Goal: Information Seeking & Learning: Understand process/instructions

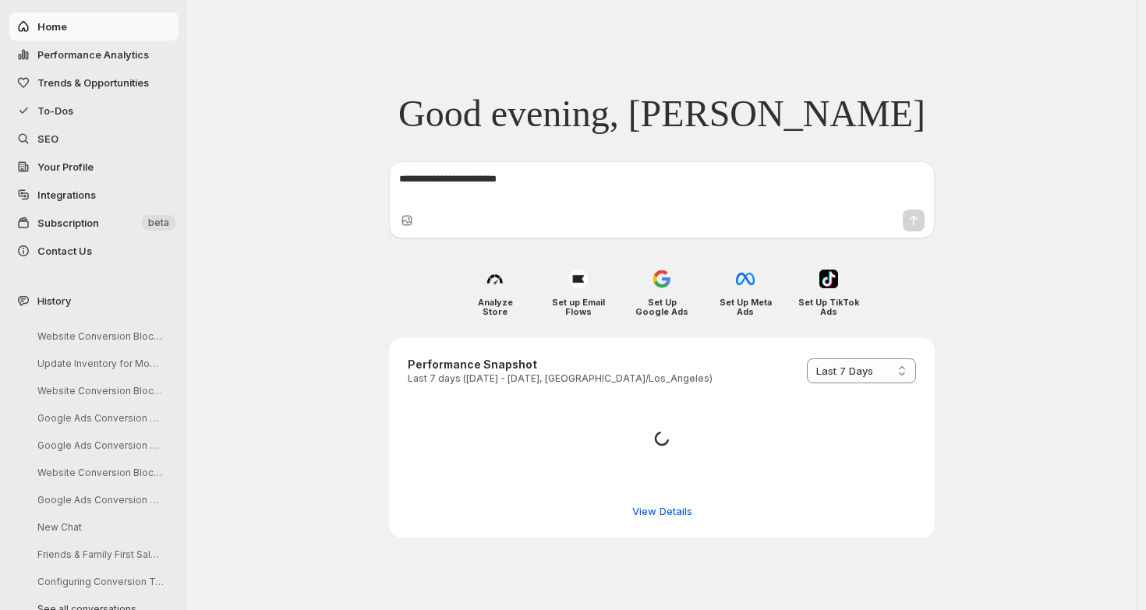
select select "*********"
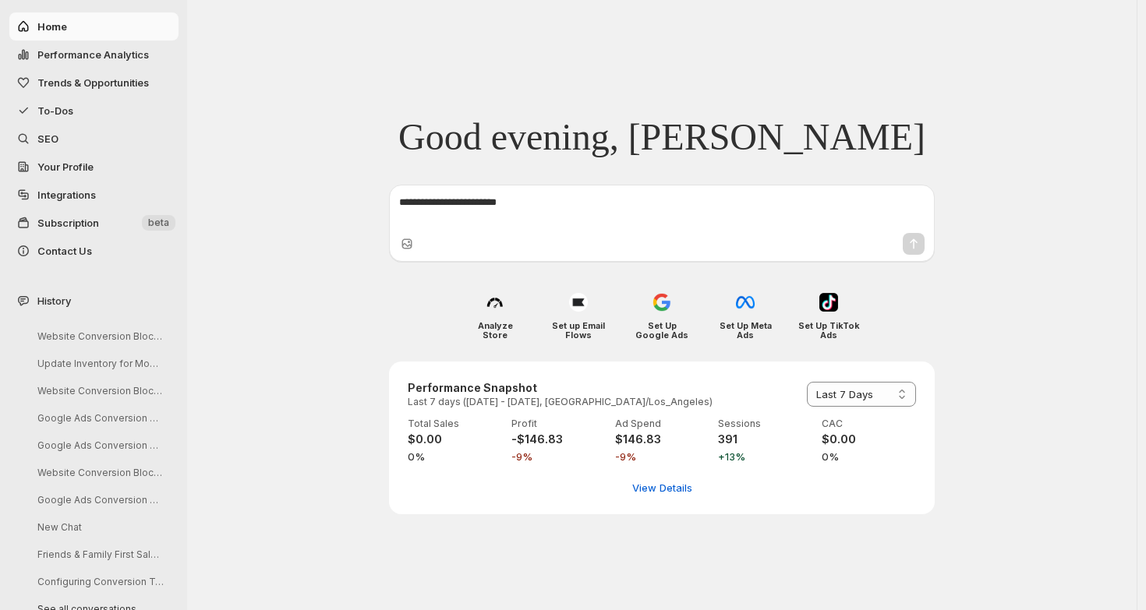
click at [119, 50] on span "Performance Analytics" at bounding box center [92, 54] width 111 height 12
select select "**********"
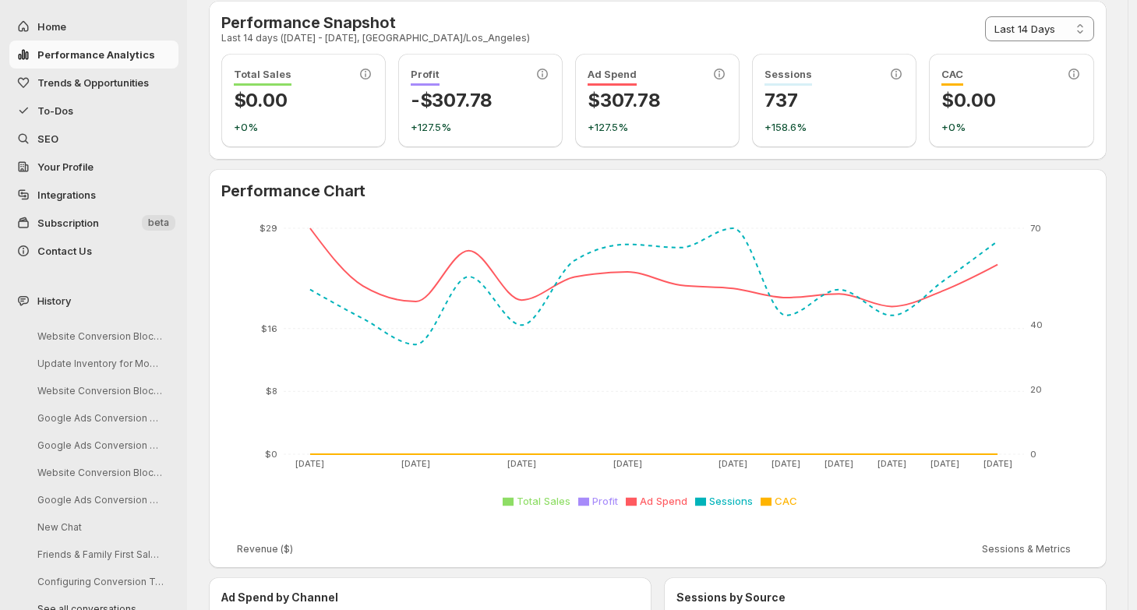
scroll to position [15, 0]
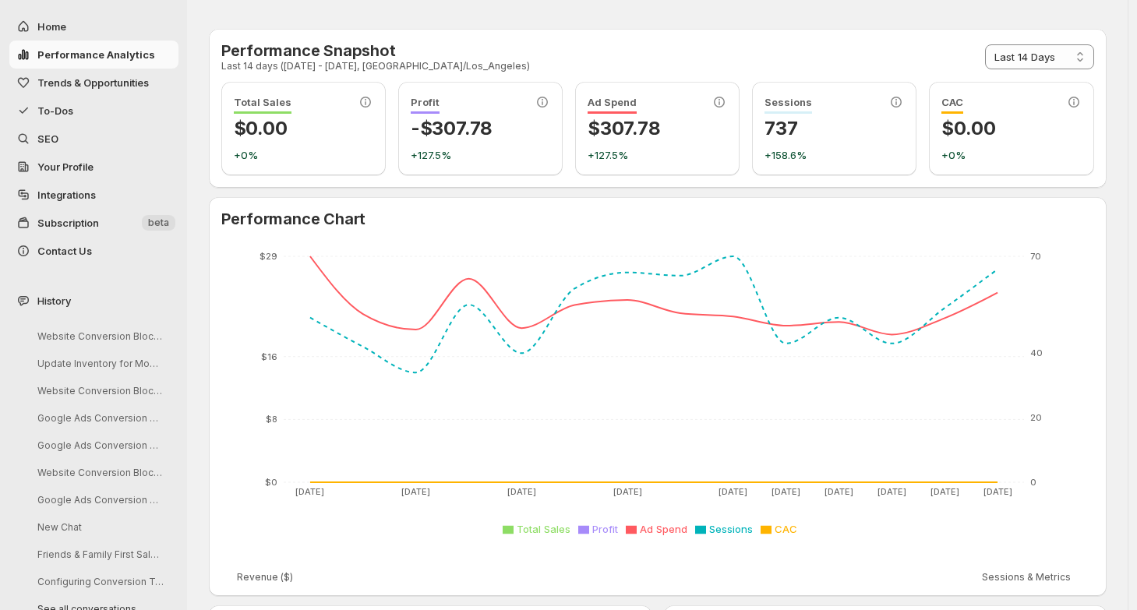
click at [69, 111] on span "To-Dos" at bounding box center [55, 110] width 36 height 12
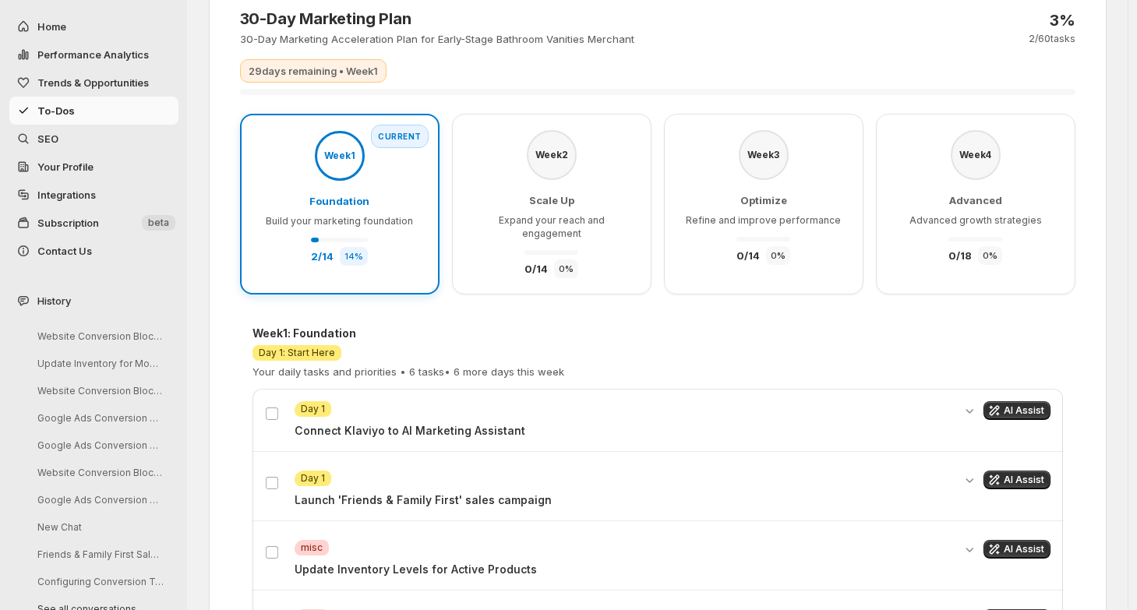
scroll to position [74, 0]
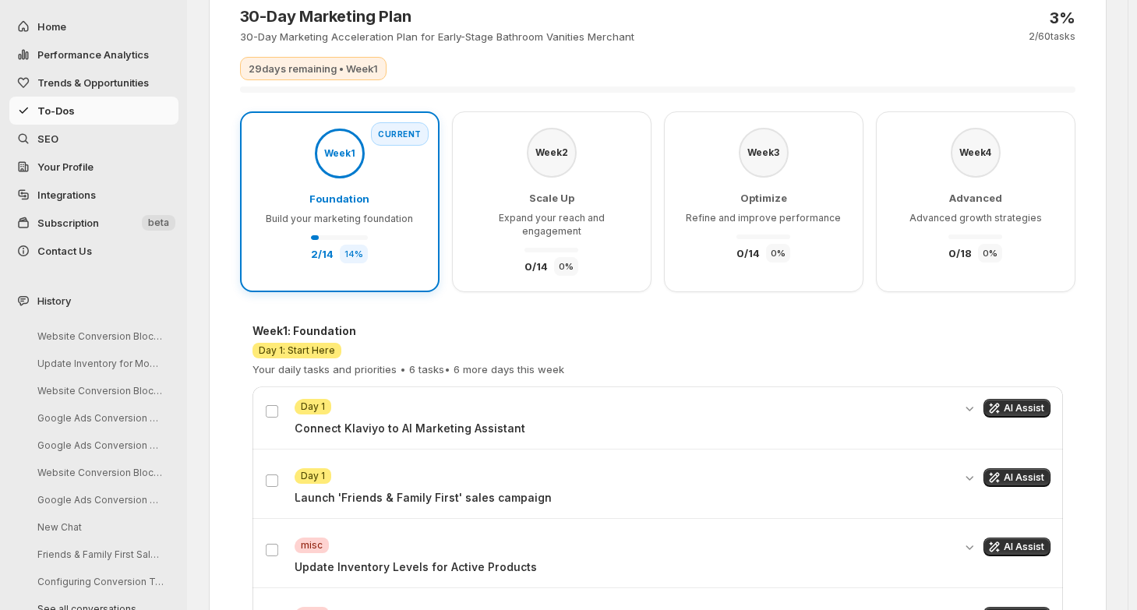
click at [631, 200] on div "Scale Up Expand your reach and engagement 0 / 14 0 %" at bounding box center [551, 233] width 167 height 86
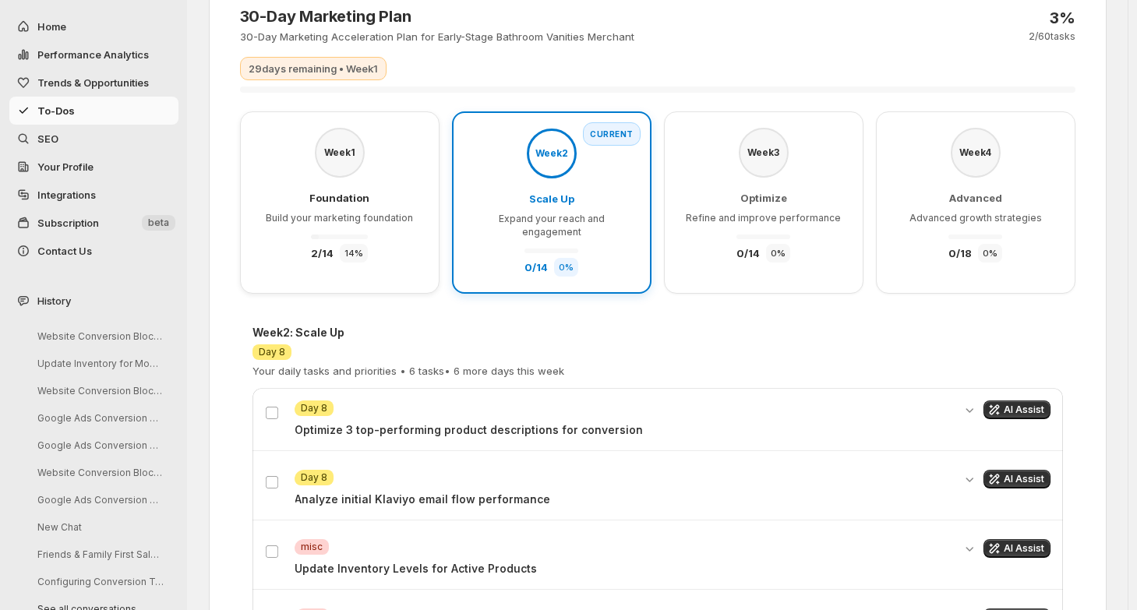
click at [352, 231] on div "2 / 14 14 %" at bounding box center [339, 246] width 57 height 31
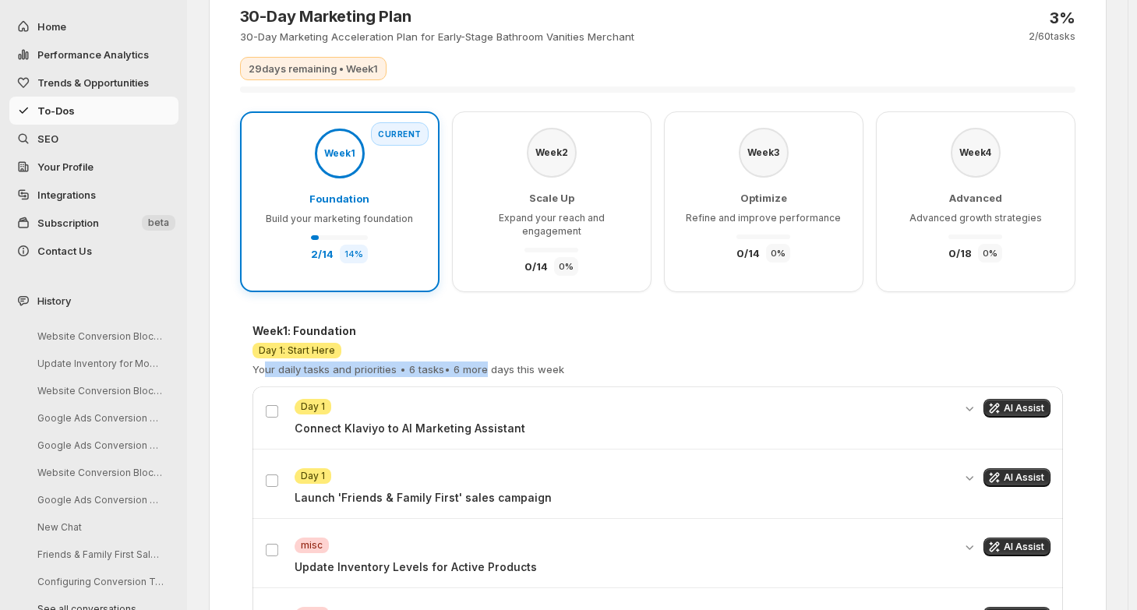
drag, startPoint x: 270, startPoint y: 355, endPoint x: 483, endPoint y: 355, distance: 212.8
click at [483, 362] on p "Your daily tasks and priorities • 6 tasks • 6 more days this week" at bounding box center [409, 370] width 312 height 16
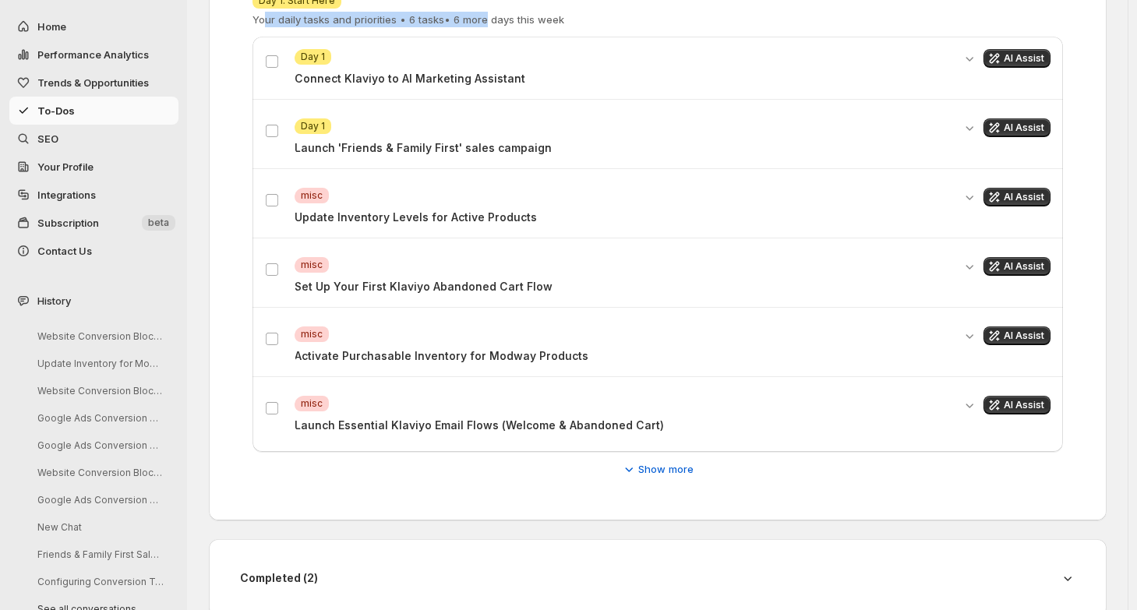
scroll to position [437, 0]
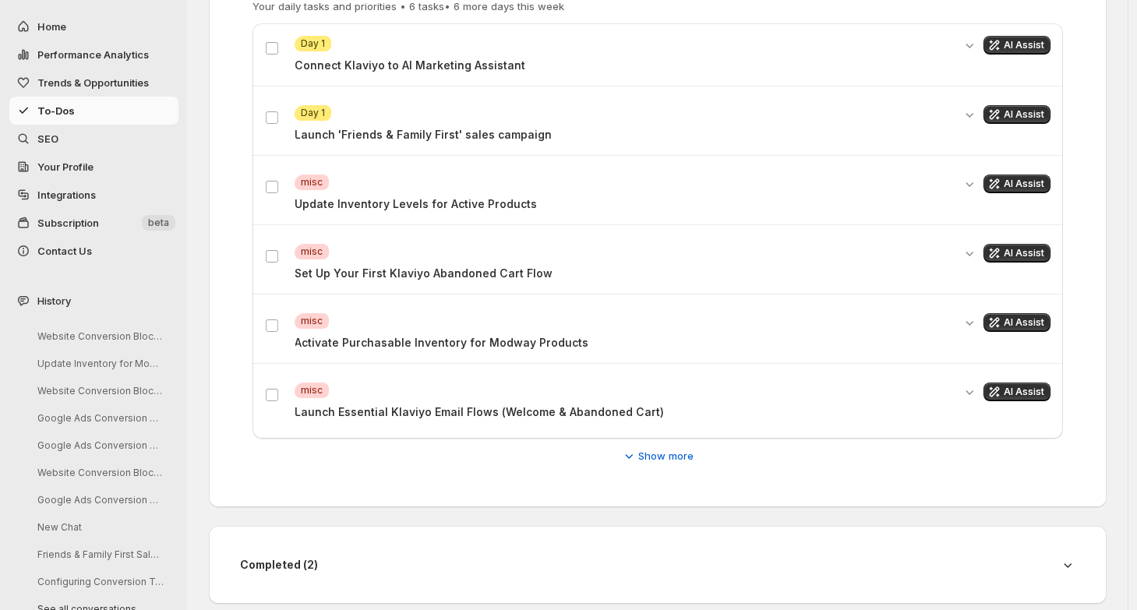
click at [687, 429] on div "Attention Day 1 Connect Klaviyo to AI Marketing Assistant AI Assist Attention D…" at bounding box center [658, 243] width 811 height 440
click at [670, 448] on span "Show more" at bounding box center [665, 456] width 55 height 16
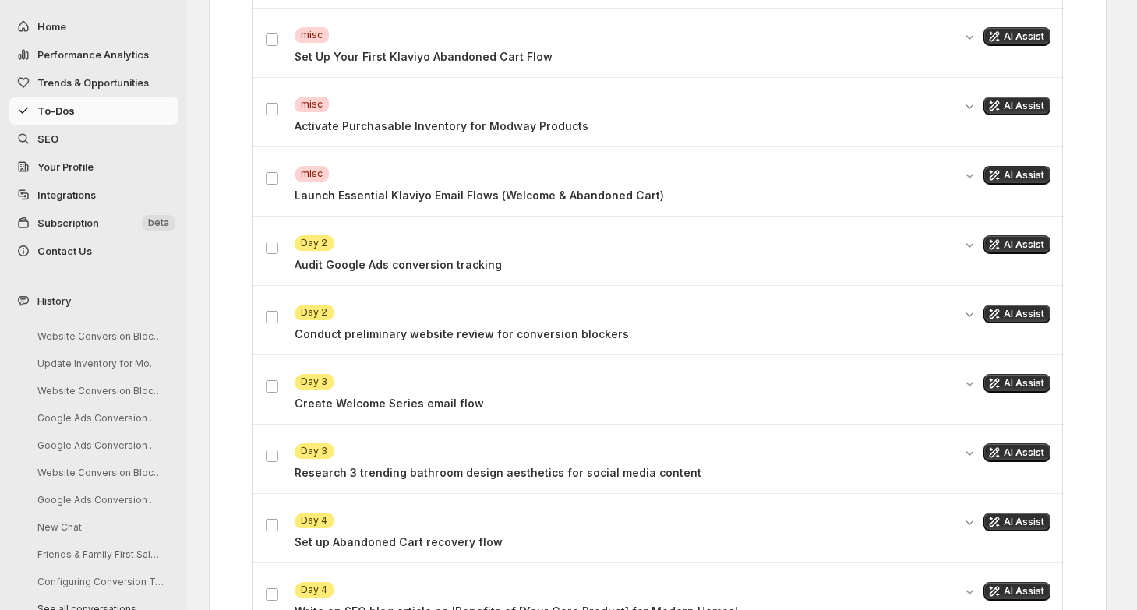
scroll to position [746, 0]
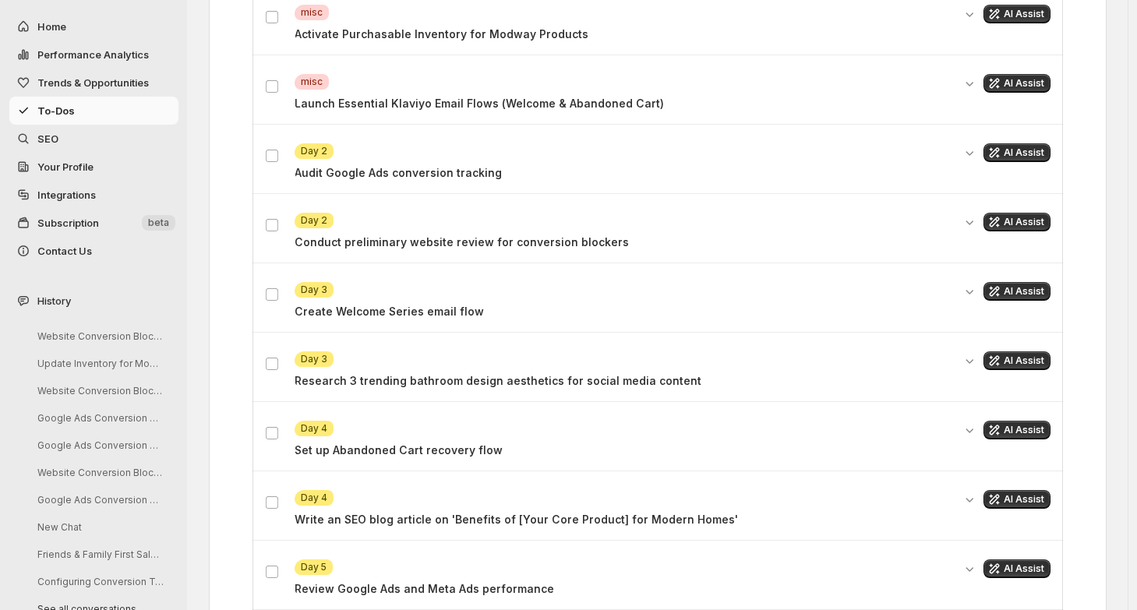
click at [424, 165] on p "Audit Google Ads conversion tracking" at bounding box center [624, 173] width 658 height 16
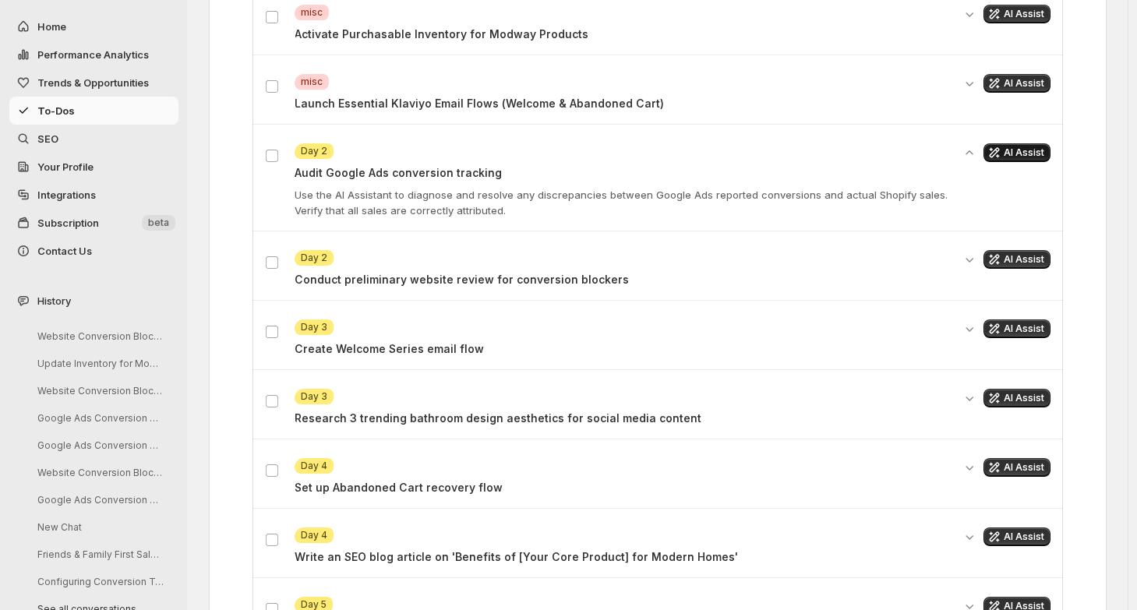
click at [1029, 147] on span "AI Assist" at bounding box center [1024, 153] width 41 height 12
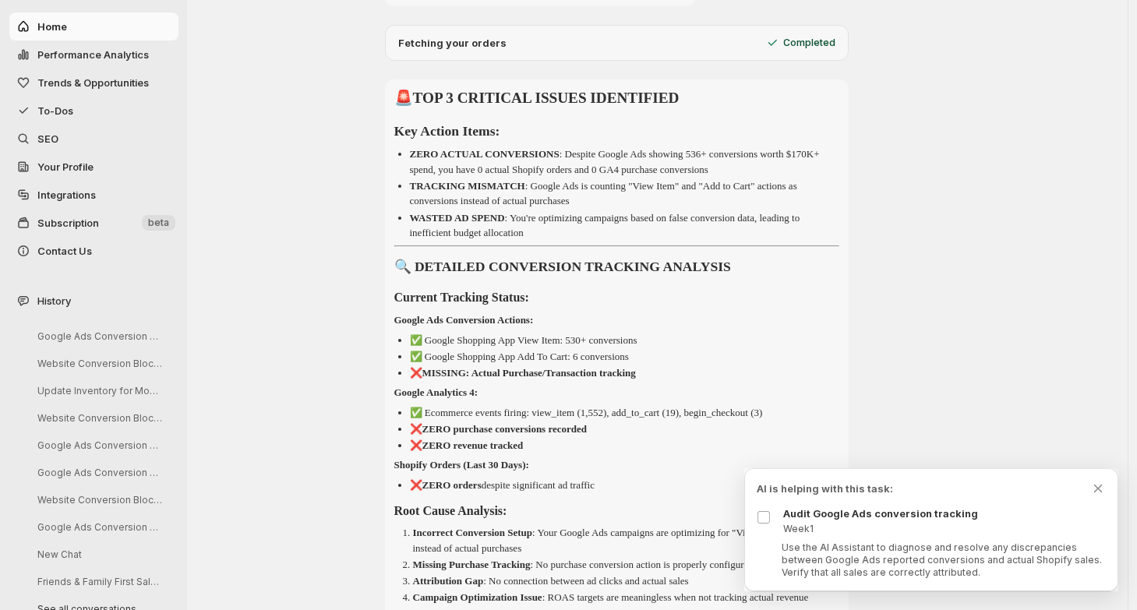
scroll to position [798, 0]
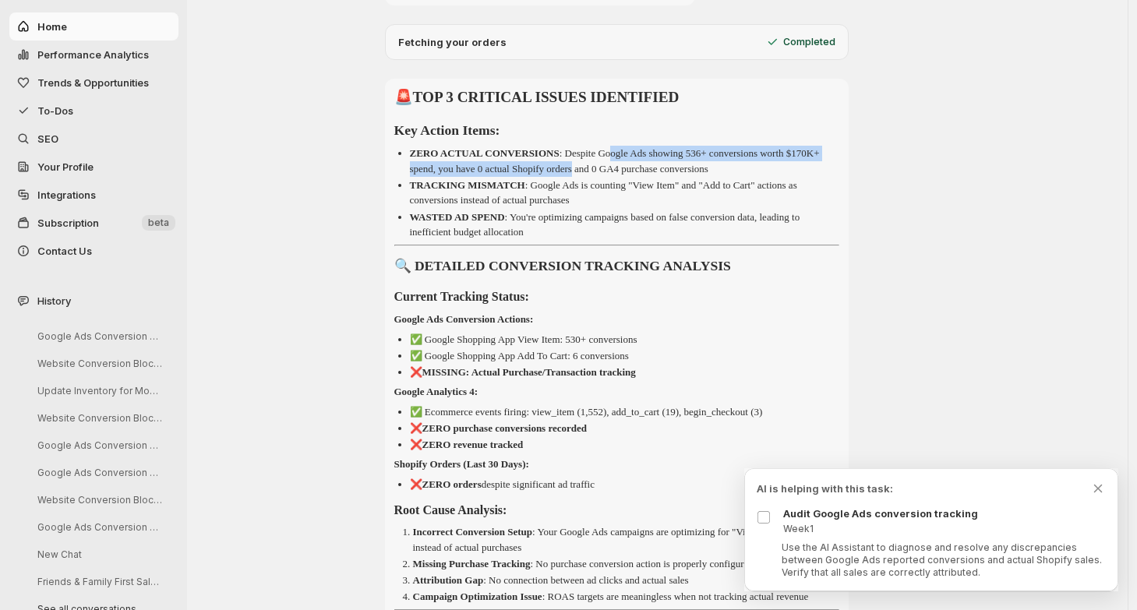
drag, startPoint x: 630, startPoint y: 157, endPoint x: 630, endPoint y: 166, distance: 9.4
click at [630, 166] on p "ZERO ACTUAL CONVERSIONS : Despite Google Ads showing 536+ conversions worth $17…" at bounding box center [615, 160] width 410 height 27
drag, startPoint x: 432, startPoint y: 168, endPoint x: 482, endPoint y: 168, distance: 50.7
click at [482, 168] on p "ZERO ACTUAL CONVERSIONS : Despite Google Ads showing 536+ conversions worth $17…" at bounding box center [615, 160] width 410 height 27
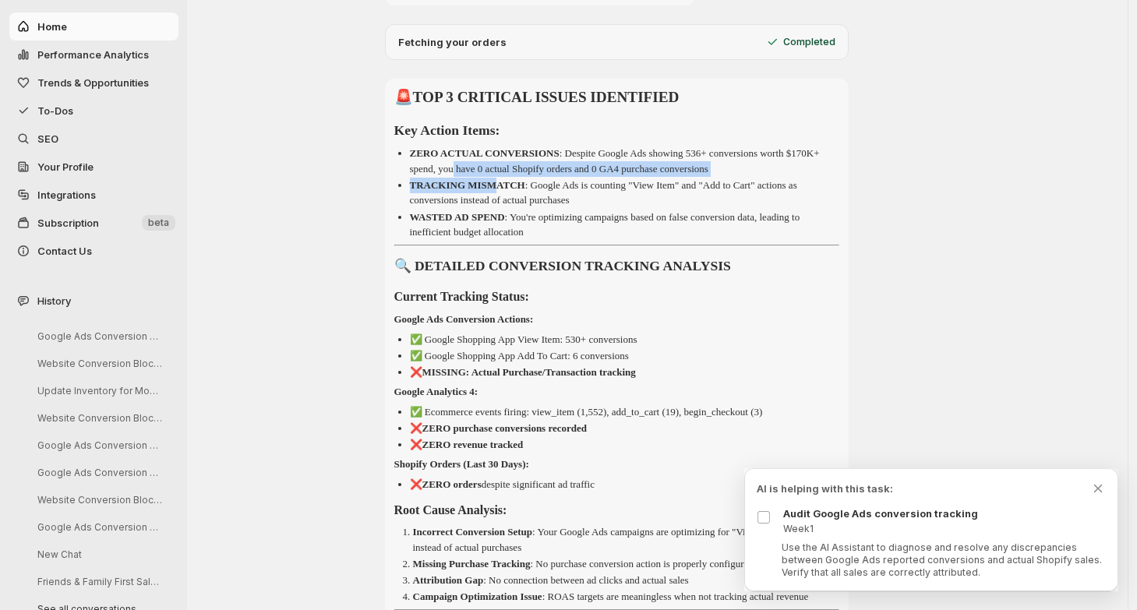
drag, startPoint x: 500, startPoint y: 169, endPoint x: 503, endPoint y: 184, distance: 15.3
click at [503, 184] on ul "ZERO ACTUAL CONVERSIONS : Despite Google Ads showing 536+ conversions worth $17…" at bounding box center [616, 193] width 445 height 94
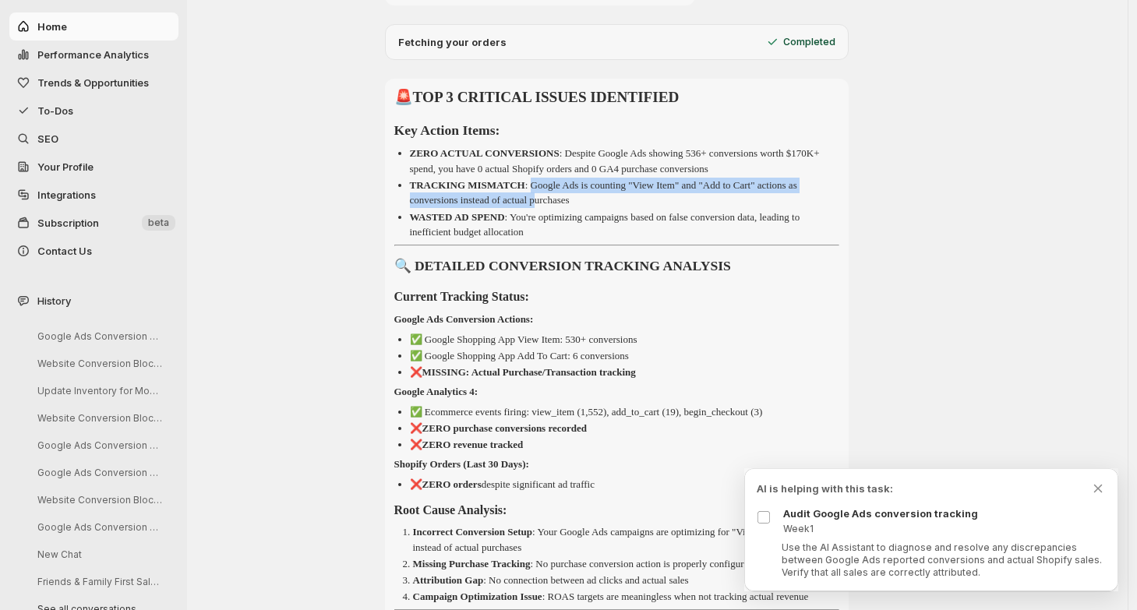
drag, startPoint x: 546, startPoint y: 182, endPoint x: 549, endPoint y: 195, distance: 12.9
click at [549, 195] on p "TRACKING MISMATCH : Google Ads is counting "View Item" and "Add to Cart" action…" at bounding box center [603, 192] width 387 height 27
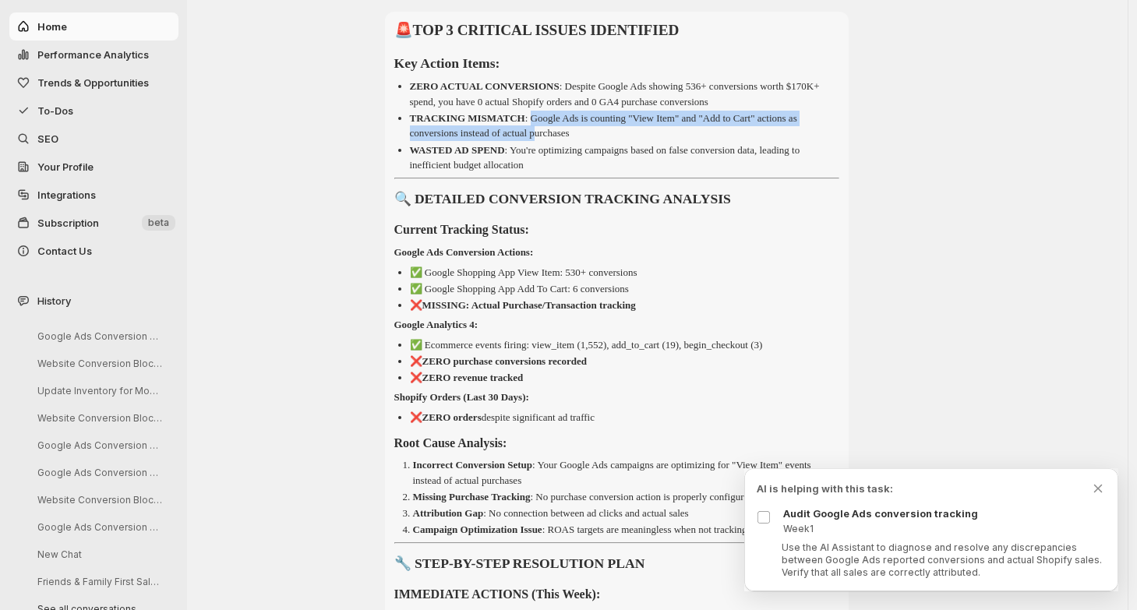
scroll to position [869, 0]
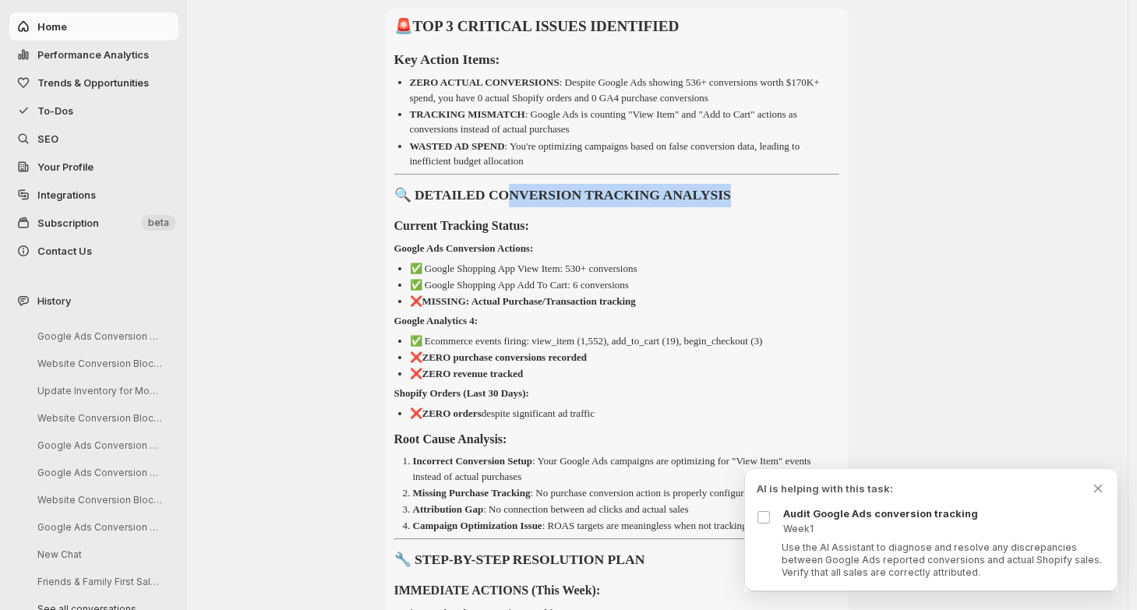
drag, startPoint x: 521, startPoint y: 200, endPoint x: 525, endPoint y: 214, distance: 14.6
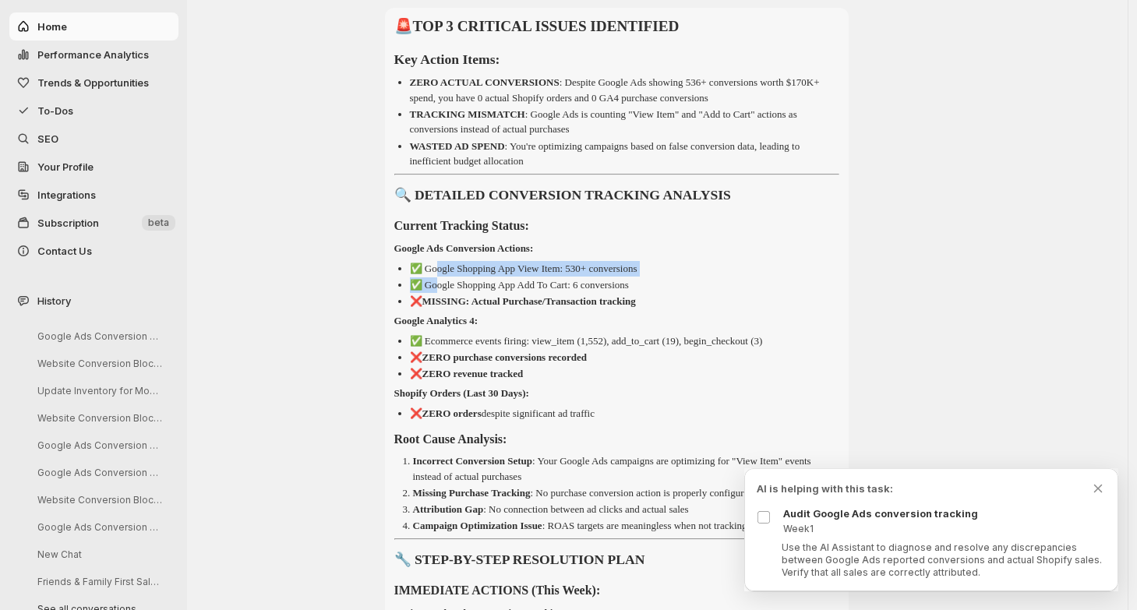
drag, startPoint x: 440, startPoint y: 269, endPoint x: 440, endPoint y: 280, distance: 10.9
click at [440, 280] on ul "✅ Google Shopping App View Item: 530+ conversions ✅ Google Shopping App Add To …" at bounding box center [616, 285] width 445 height 48
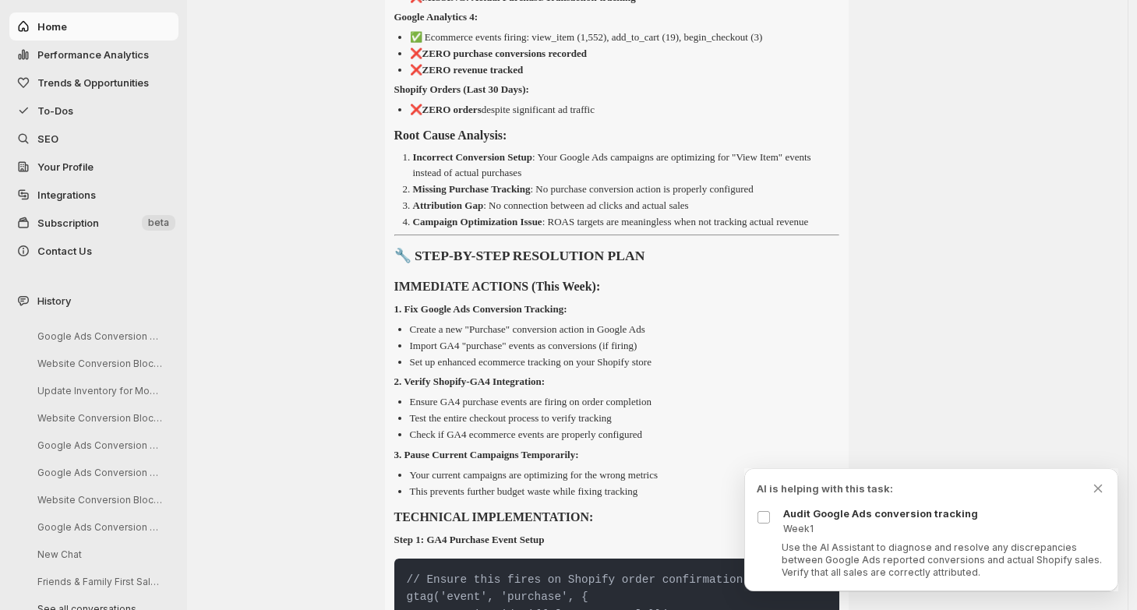
scroll to position [1176, 0]
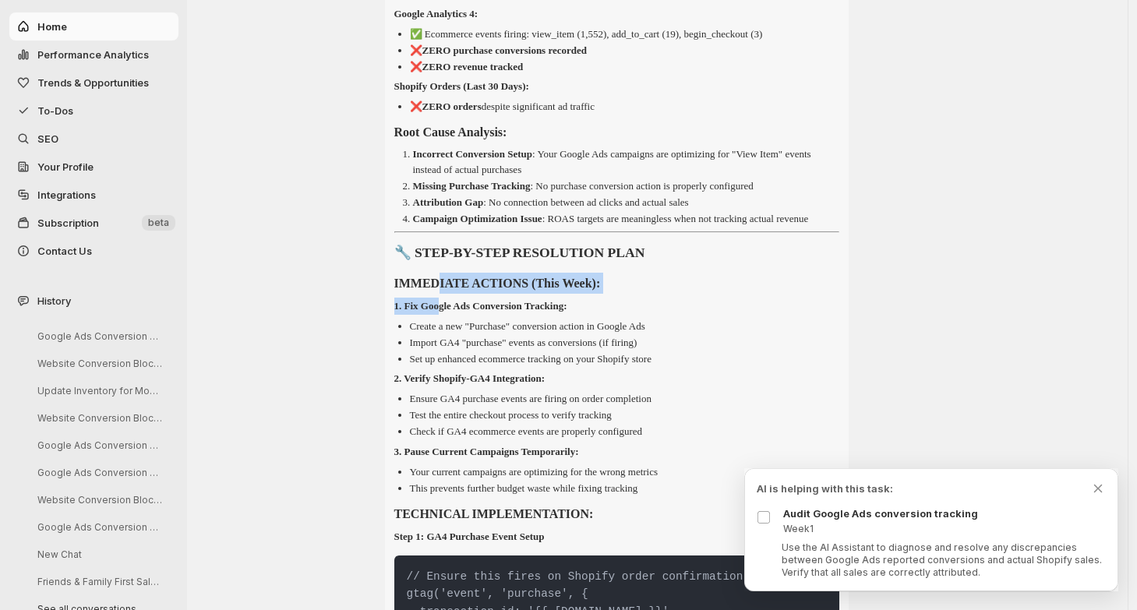
drag, startPoint x: 450, startPoint y: 300, endPoint x: 451, endPoint y: 315, distance: 14.8
click at [451, 314] on div "🚨 TOP 3 CRITICAL ISSUES IDENTIFIED Key Action Items: ZERO ACTUAL CONVERSIONS : …" at bounding box center [616, 410] width 445 height 1406
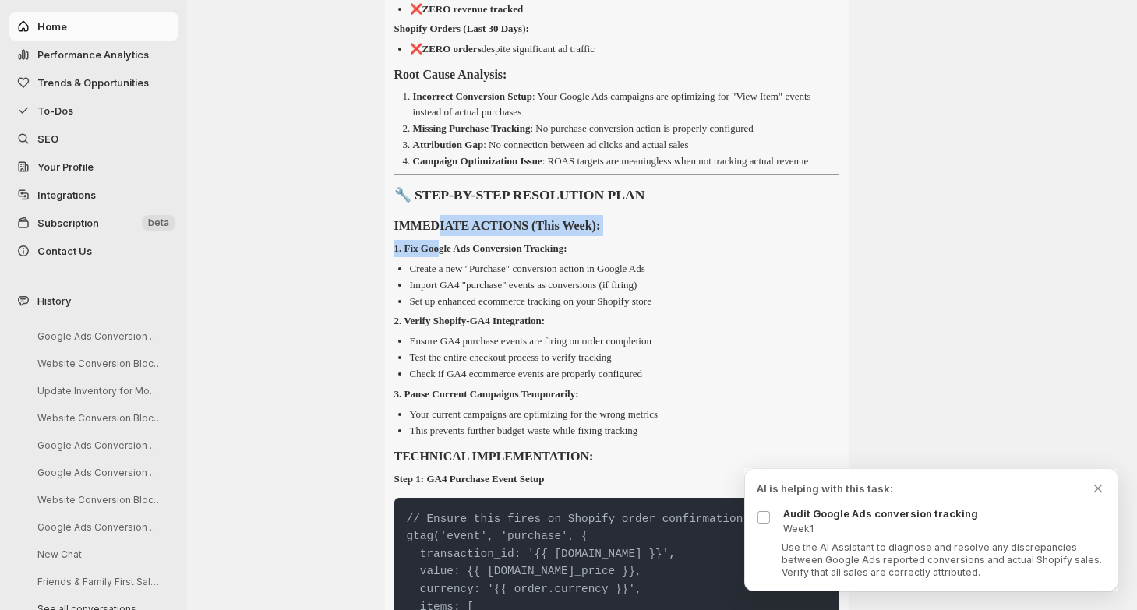
scroll to position [1237, 0]
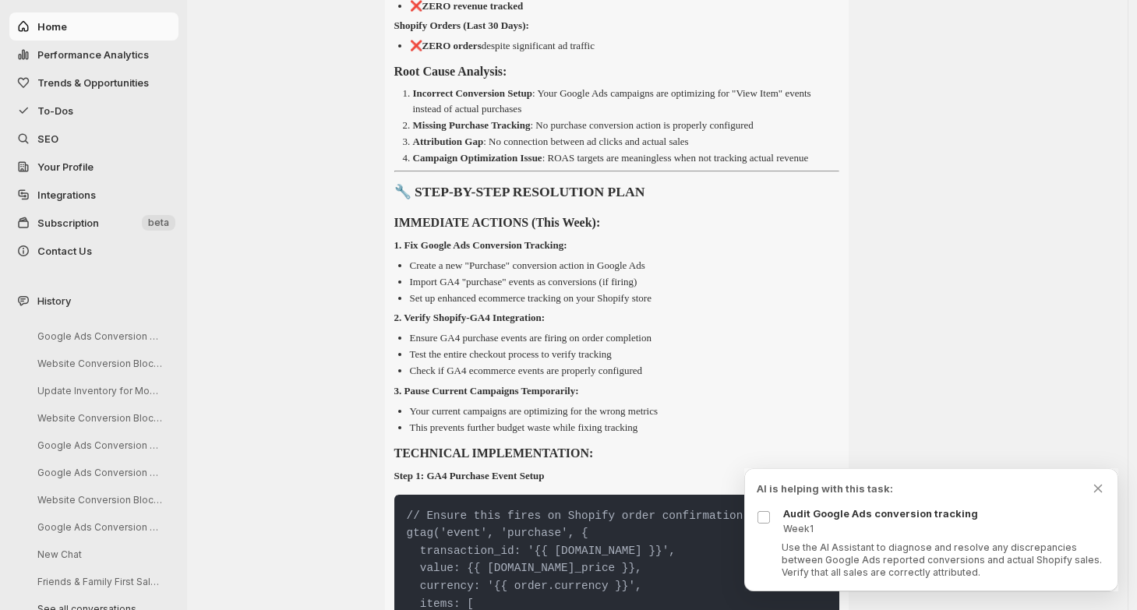
click at [440, 274] on li "Create a new "Purchase" conversion action in Google Ads" at bounding box center [624, 266] width 429 height 16
drag, startPoint x: 415, startPoint y: 302, endPoint x: 416, endPoint y: 311, distance: 9.5
click at [416, 306] on ul "Create a new "Purchase" conversion action in Google Ads Import GA4 "purchase" e…" at bounding box center [616, 282] width 445 height 48
drag, startPoint x: 541, startPoint y: 282, endPoint x: 647, endPoint y: 282, distance: 106.0
click at [645, 271] on p "Create a new "Purchase" conversion action in Google Ads" at bounding box center [527, 266] width 235 height 12
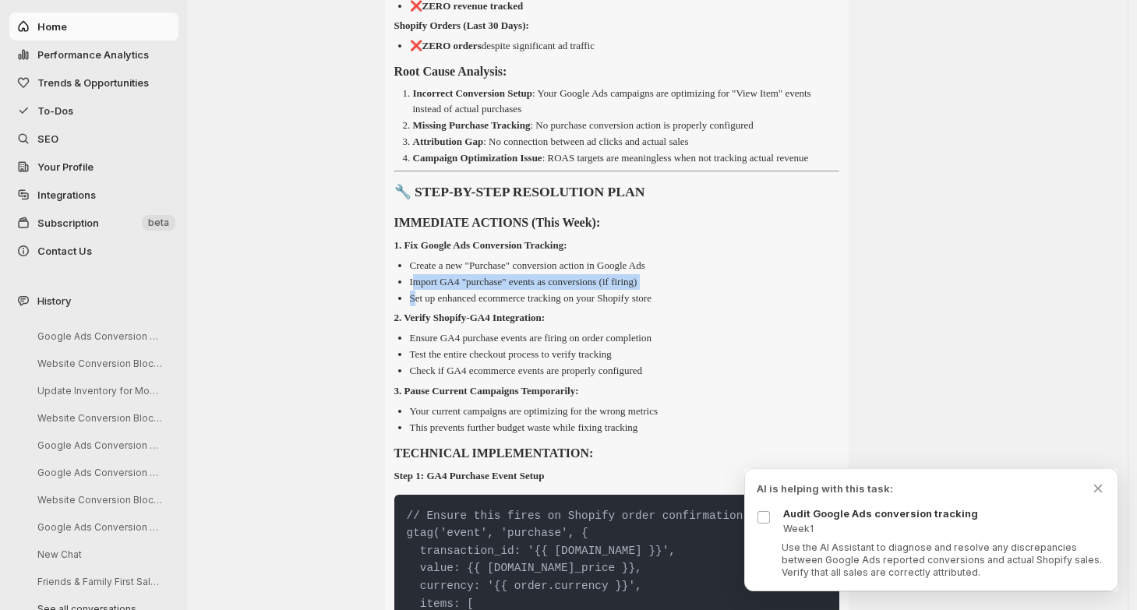
drag, startPoint x: 418, startPoint y: 296, endPoint x: 419, endPoint y: 307, distance: 10.9
click at [419, 306] on ul "Create a new "Purchase" conversion action in Google Ads Import GA4 "purchase" e…" at bounding box center [616, 282] width 445 height 48
click at [439, 306] on li "Set up enhanced ecommerce tracking on your Shopify store" at bounding box center [624, 299] width 429 height 16
drag, startPoint x: 421, startPoint y: 316, endPoint x: 493, endPoint y: 319, distance: 71.7
click at [492, 306] on ul "Create a new "Purchase" conversion action in Google Ads Import GA4 "purchase" e…" at bounding box center [616, 282] width 445 height 48
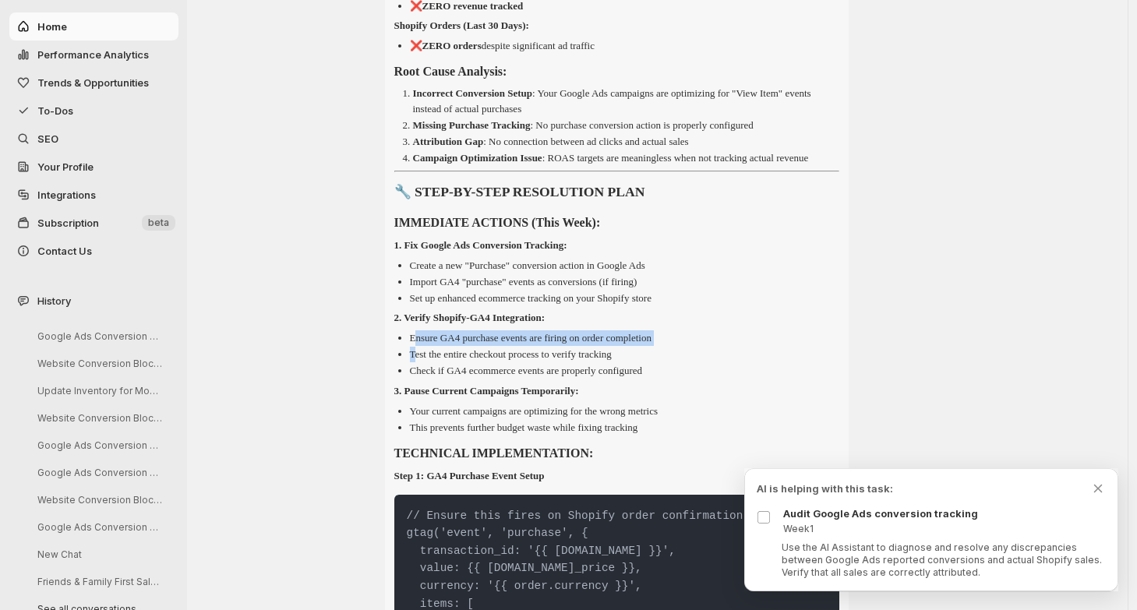
drag, startPoint x: 422, startPoint y: 356, endPoint x: 422, endPoint y: 368, distance: 11.7
click at [422, 368] on ul "Ensure GA4 purchase events are firing on order completion Test the entire check…" at bounding box center [616, 354] width 445 height 48
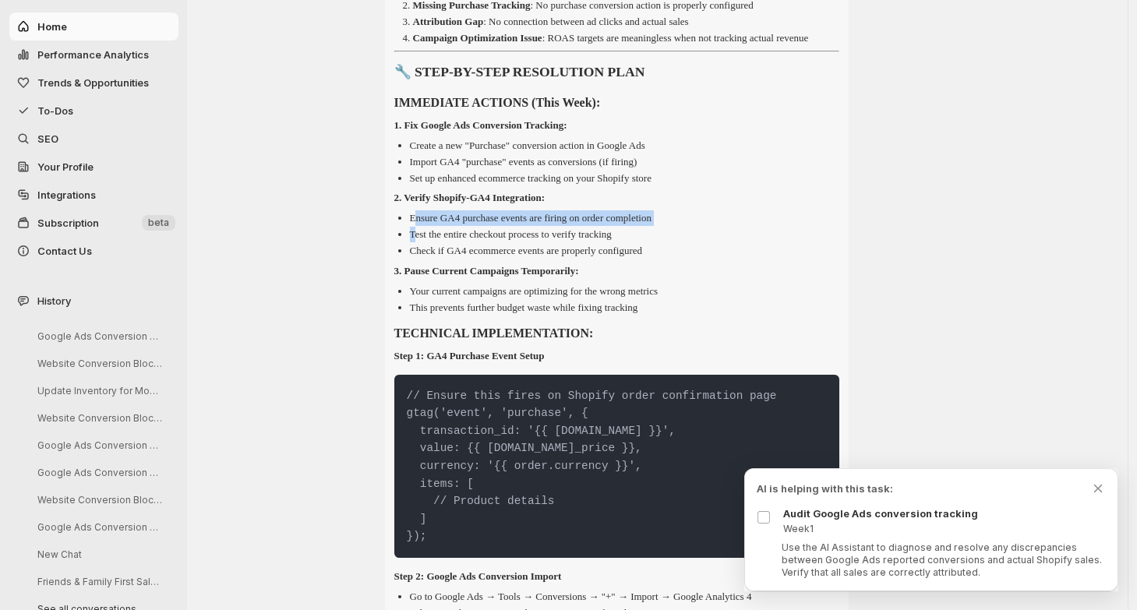
scroll to position [1358, 0]
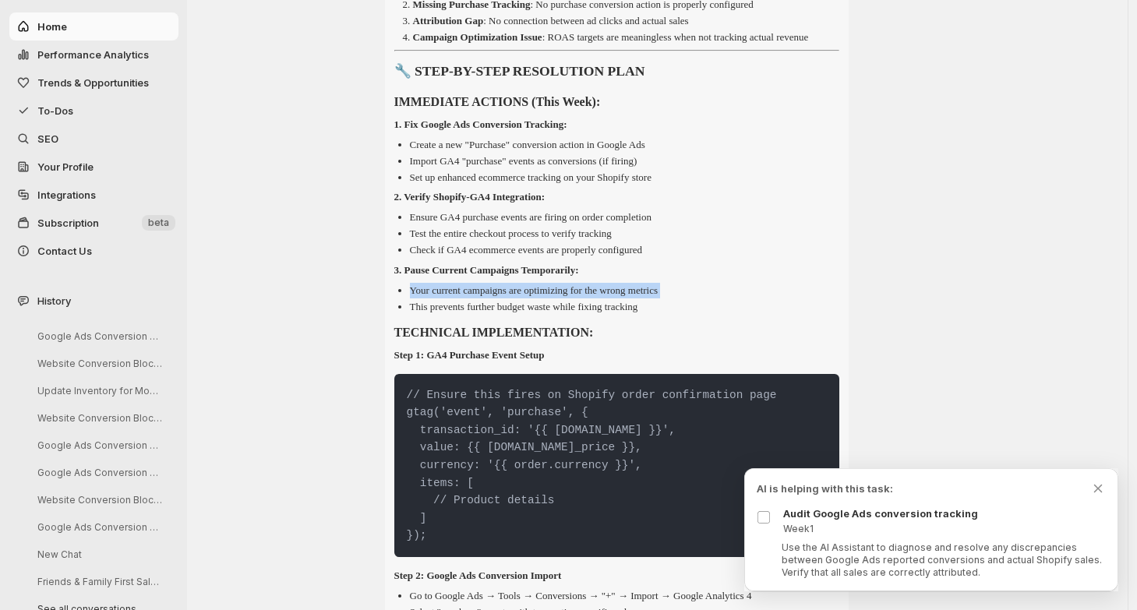
drag, startPoint x: 416, startPoint y: 303, endPoint x: 417, endPoint y: 315, distance: 11.7
click at [416, 314] on ul "Your current campaigns are optimizing for the wrong metrics This prevents furth…" at bounding box center [616, 299] width 445 height 32
drag, startPoint x: 435, startPoint y: 323, endPoint x: 434, endPoint y: 337, distance: 14.1
click at [434, 336] on div "🚨 TOP 3 CRITICAL ISSUES IDENTIFIED Key Action Items: ZERO ACTUAL CONVERSIONS : …" at bounding box center [616, 228] width 445 height 1406
